Goal: Check status: Check status

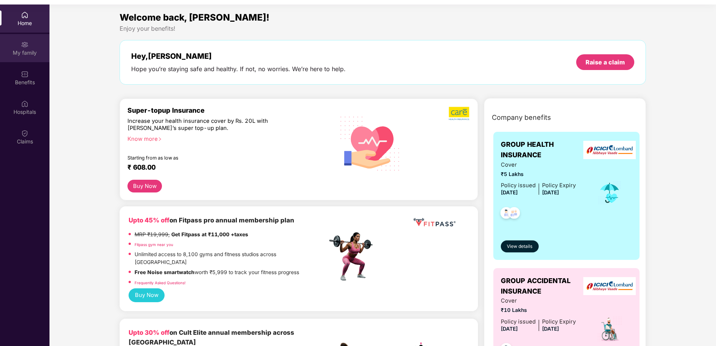
scroll to position [37, 0]
click at [21, 141] on div "Claims" at bounding box center [24, 141] width 49 height 7
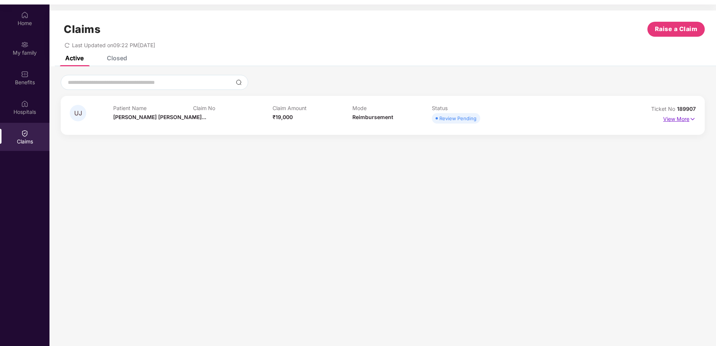
click at [682, 117] on p "View More" at bounding box center [679, 118] width 33 height 10
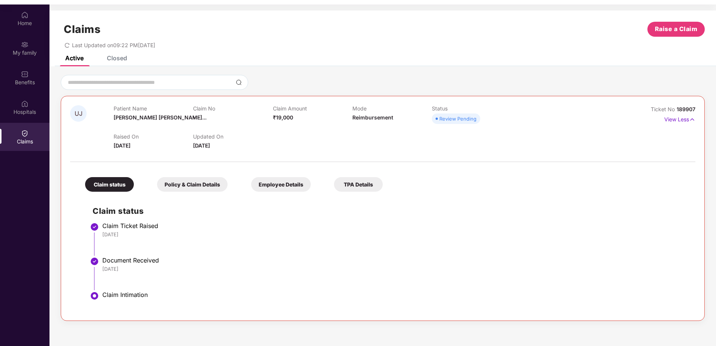
click at [184, 183] on div "Policy & Claim Details" at bounding box center [192, 184] width 70 height 15
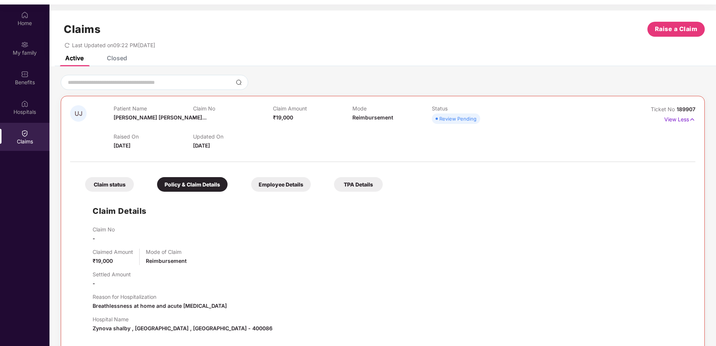
click at [270, 186] on div "Employee Details" at bounding box center [281, 184] width 60 height 15
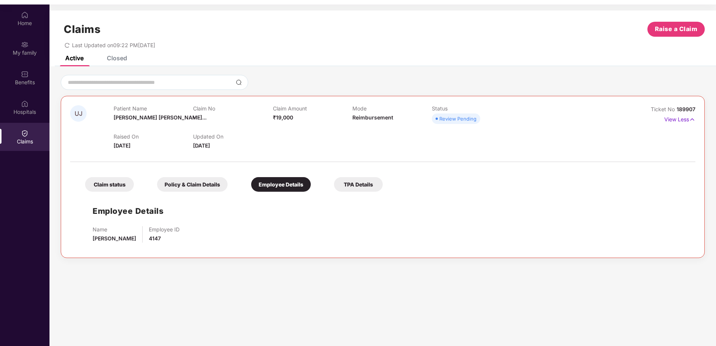
click at [350, 189] on div "TPA Details" at bounding box center [358, 184] width 49 height 15
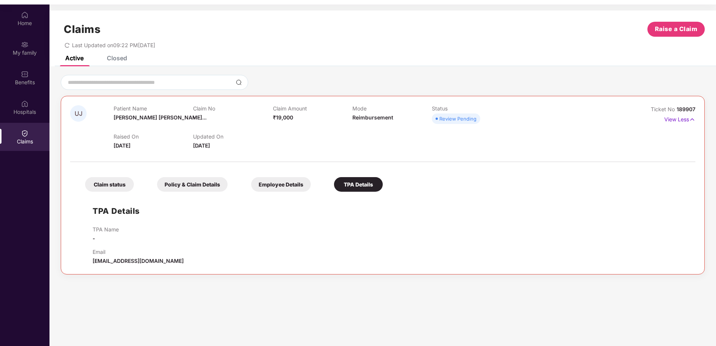
click at [117, 184] on div "Claim status" at bounding box center [109, 184] width 49 height 15
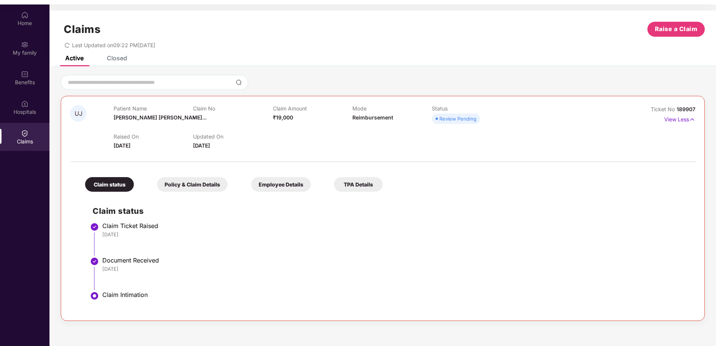
click at [118, 62] on div "Closed" at bounding box center [111, 58] width 31 height 16
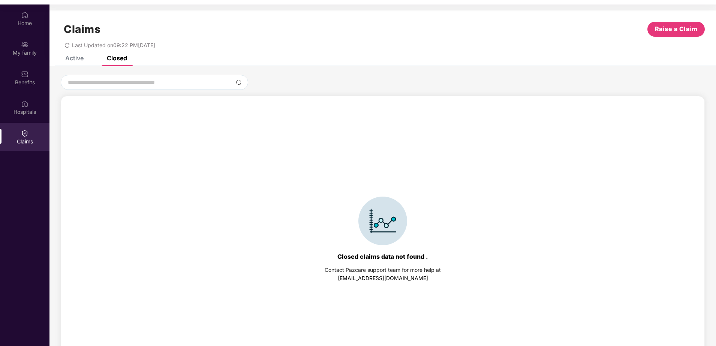
click at [67, 43] on icon "redo" at bounding box center [67, 45] width 4 height 5
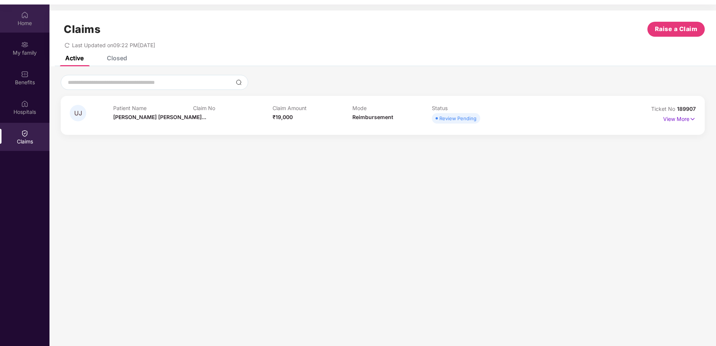
click at [24, 21] on div "Home" at bounding box center [24, 22] width 49 height 7
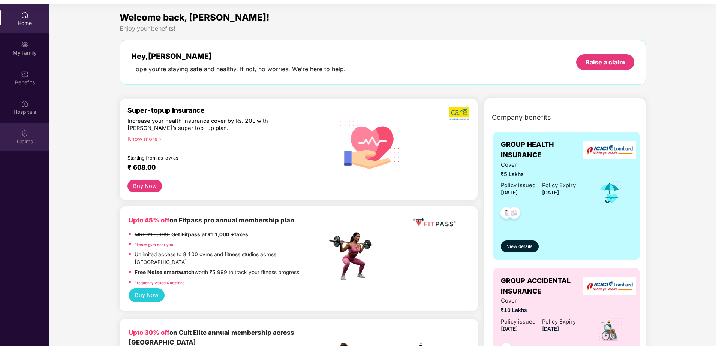
click at [31, 131] on div "Claims" at bounding box center [24, 137] width 49 height 28
